Goal: Task Accomplishment & Management: Use online tool/utility

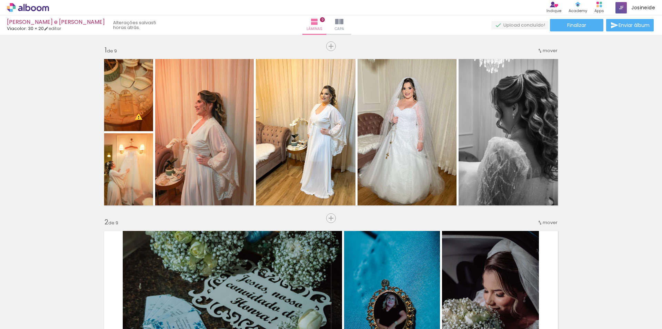
scroll to position [0, 43]
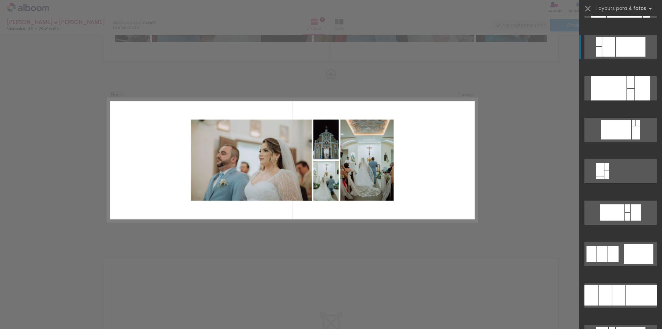
scroll to position [1552, 0]
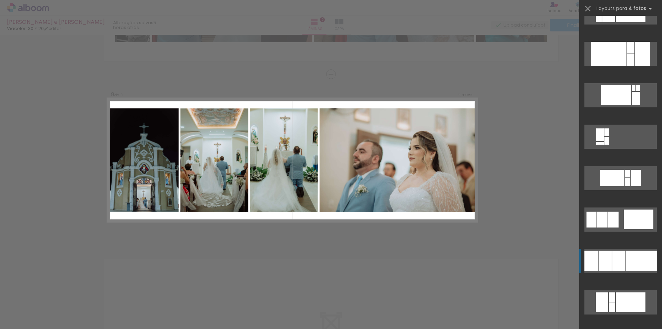
click at [620, 263] on div at bounding box center [618, 260] width 13 height 20
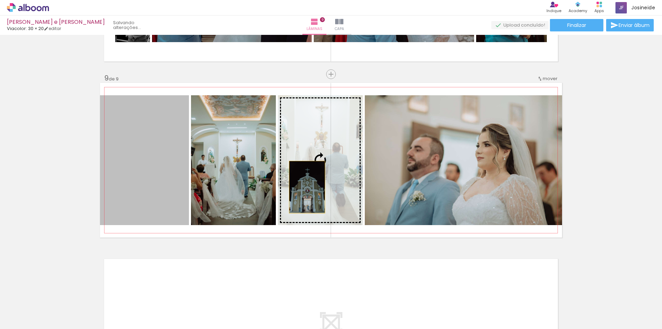
drag, startPoint x: 134, startPoint y: 194, endPoint x: 306, endPoint y: 186, distance: 172.6
click at [0, 0] on slot at bounding box center [0, 0] width 0 height 0
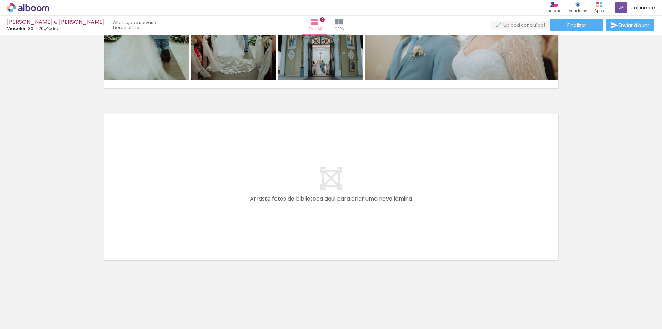
scroll to position [1493, 0]
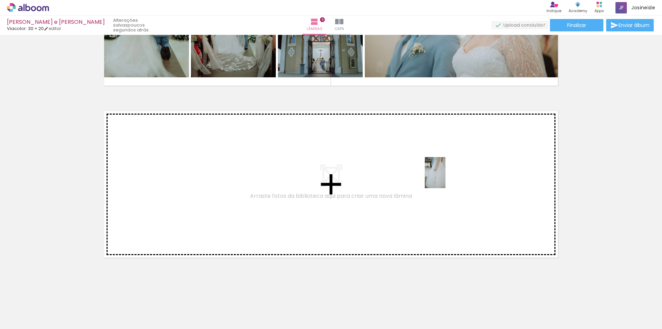
drag, startPoint x: 417, startPoint y: 311, endPoint x: 450, endPoint y: 174, distance: 141.3
click at [450, 174] on quentale-workspace at bounding box center [331, 164] width 662 height 329
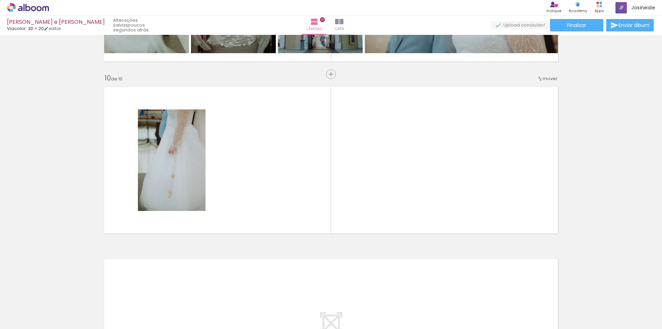
scroll to position [0, 781]
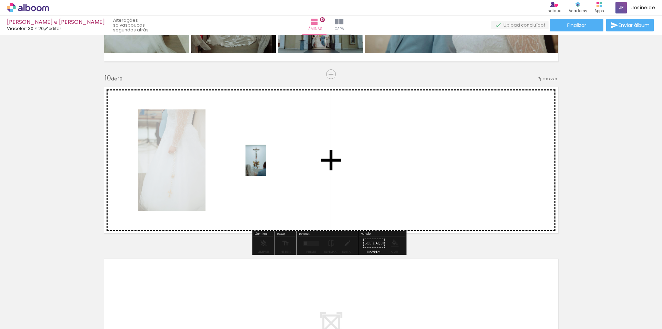
drag, startPoint x: 412, startPoint y: 312, endPoint x: 266, endPoint y: 165, distance: 207.0
click at [266, 165] on quentale-workspace at bounding box center [331, 164] width 662 height 329
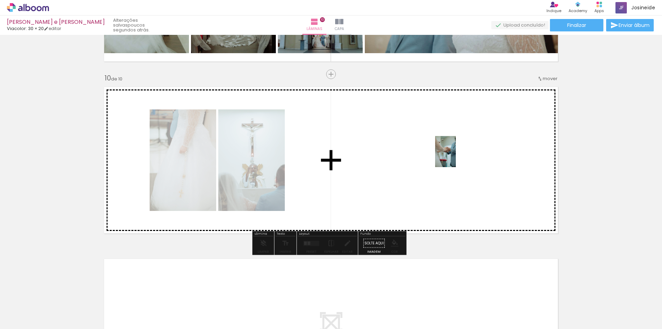
drag, startPoint x: 450, startPoint y: 312, endPoint x: 456, endPoint y: 154, distance: 158.1
click at [456, 154] on quentale-workspace at bounding box center [331, 164] width 662 height 329
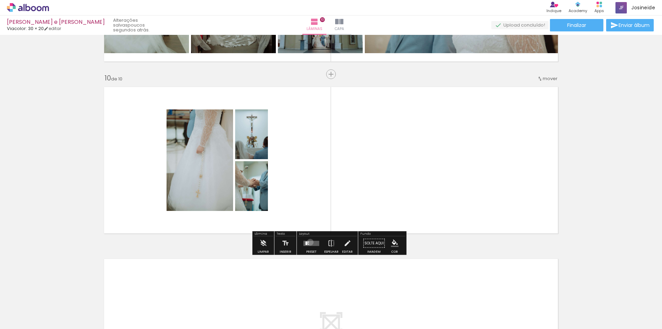
click at [309, 242] on quentale-layouter at bounding box center [311, 242] width 16 height 5
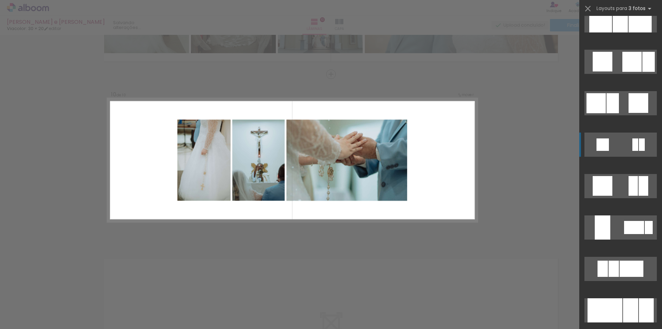
scroll to position [1000, 0]
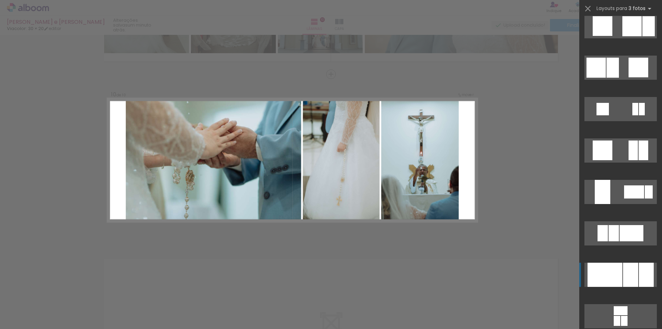
click at [617, 271] on div at bounding box center [605, 274] width 35 height 24
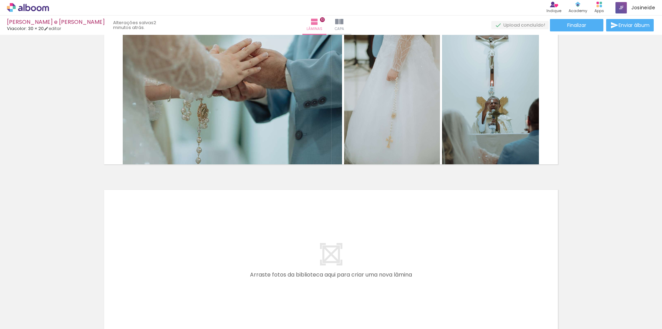
scroll to position [0, 507]
